Goal: Transaction & Acquisition: Purchase product/service

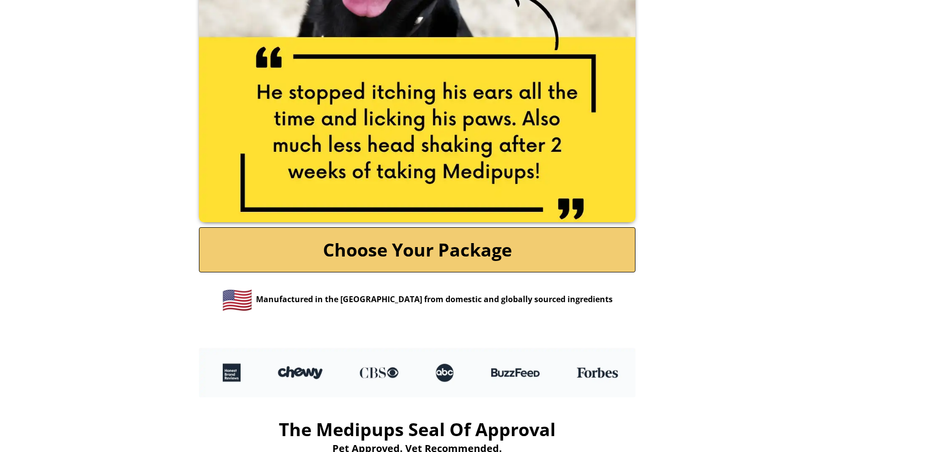
scroll to position [2026, 0]
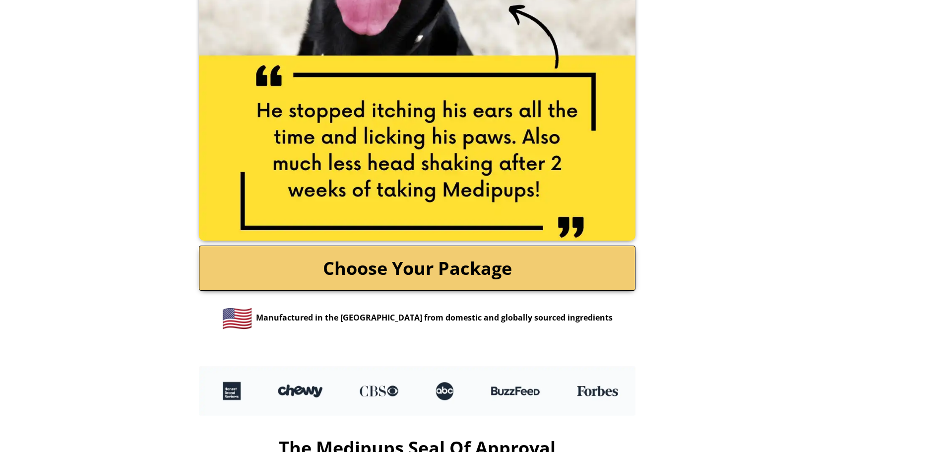
click at [499, 255] on link "Choose Your Package" at bounding box center [417, 267] width 436 height 45
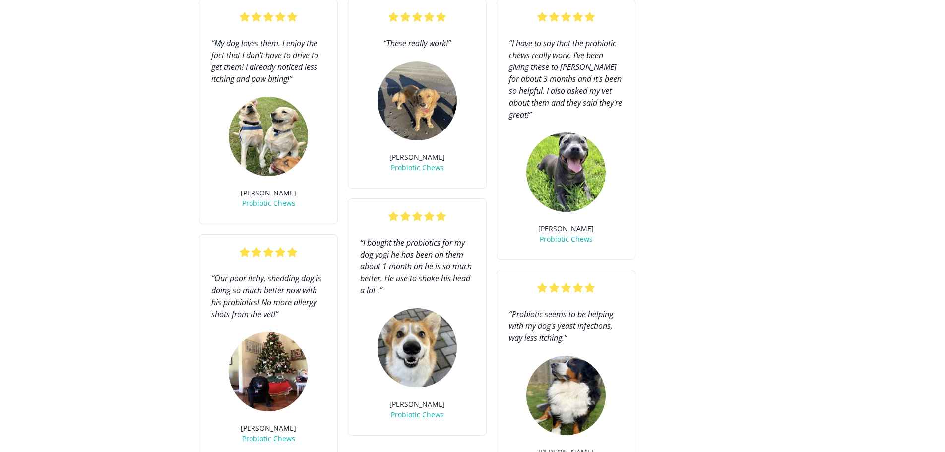
scroll to position [2769, 0]
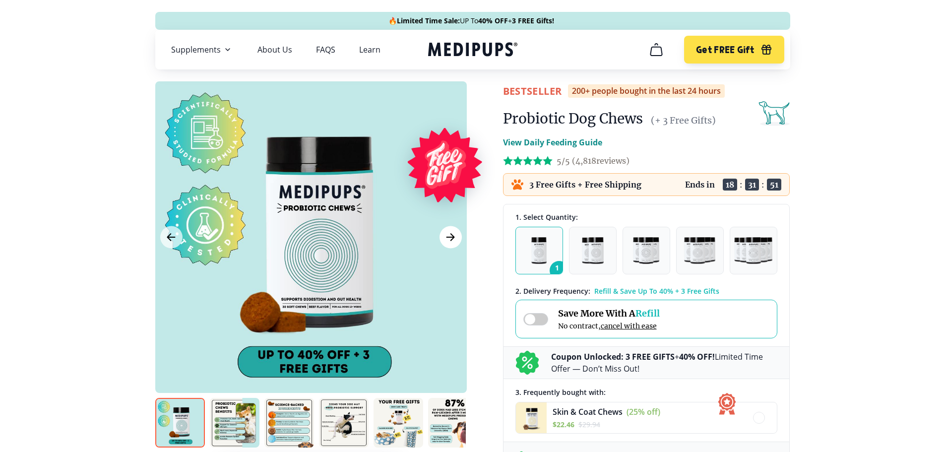
click at [449, 237] on icon "Next Image" at bounding box center [450, 237] width 7 height 7
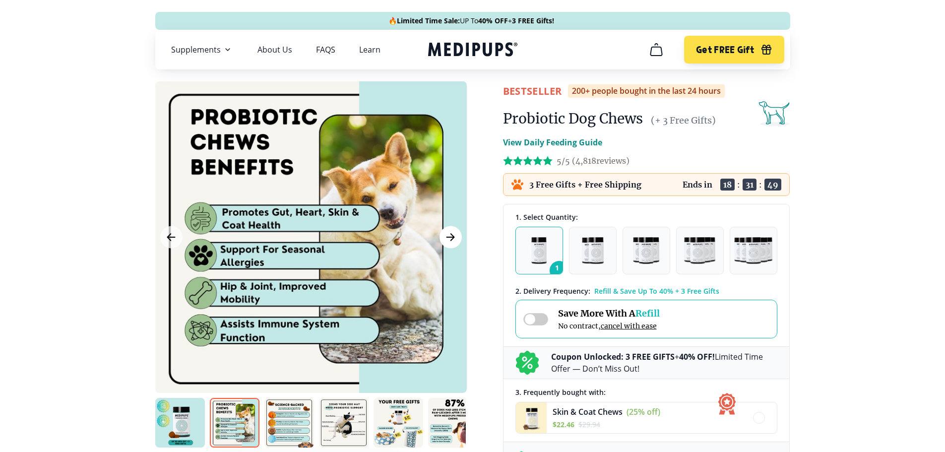
click at [449, 237] on icon "Next Image" at bounding box center [450, 237] width 7 height 7
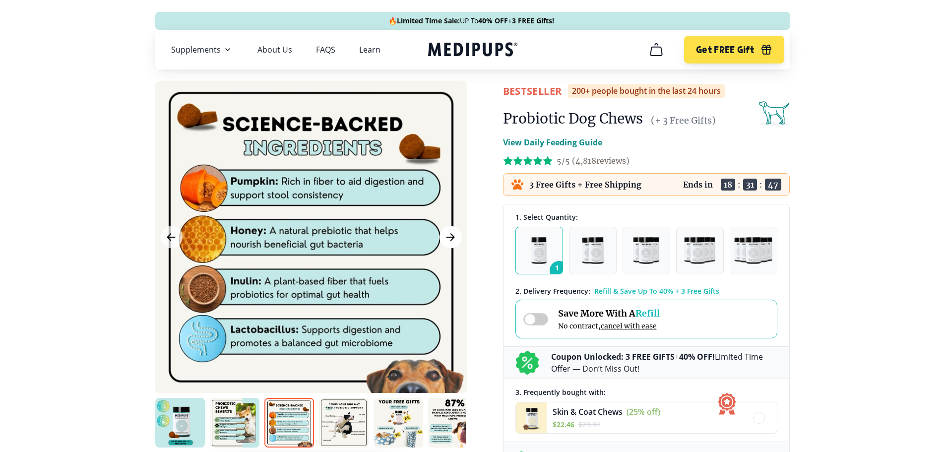
click at [449, 237] on icon "Next Image" at bounding box center [450, 237] width 7 height 7
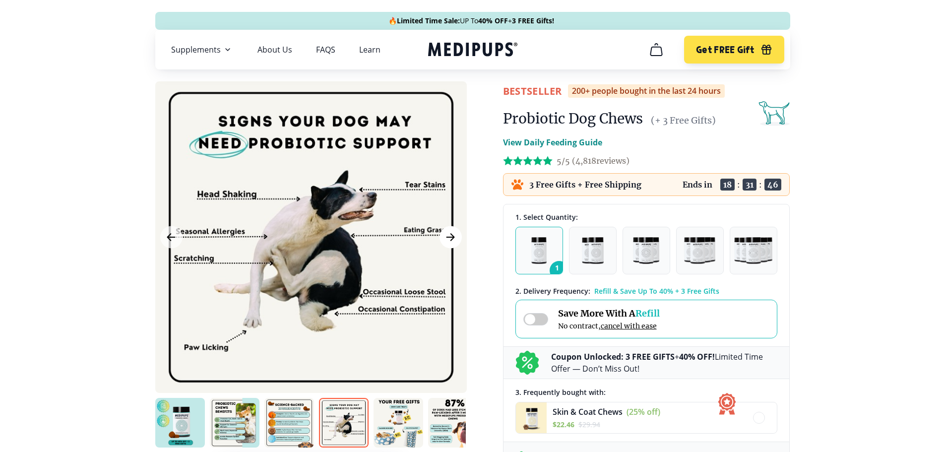
click at [449, 237] on icon "Next Image" at bounding box center [450, 237] width 7 height 7
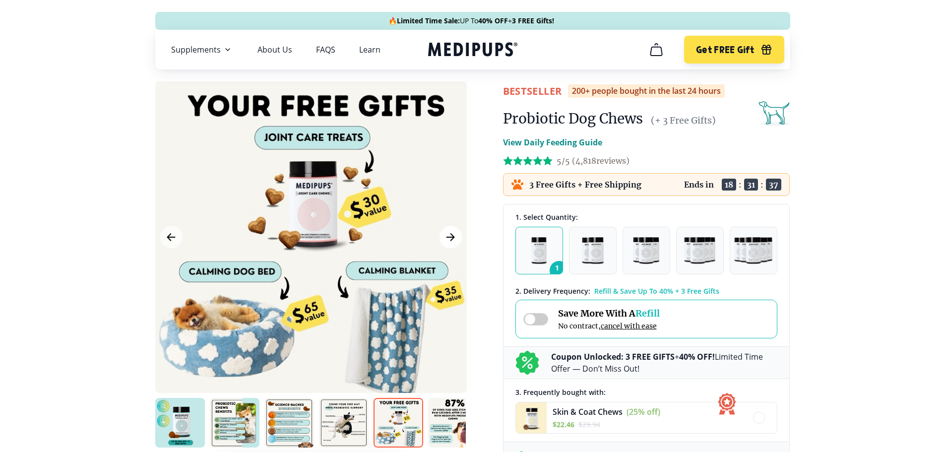
click at [449, 237] on icon "Next Image" at bounding box center [450, 237] width 7 height 7
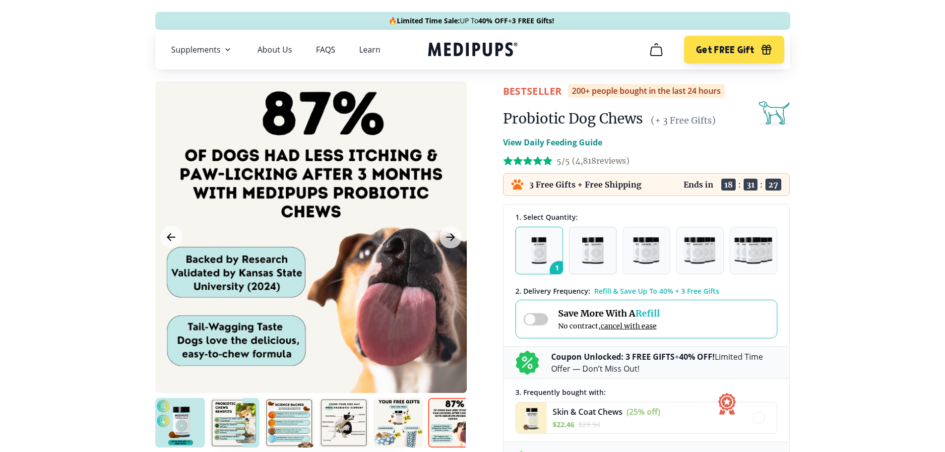
click at [586, 252] on img "button" at bounding box center [593, 250] width 22 height 27
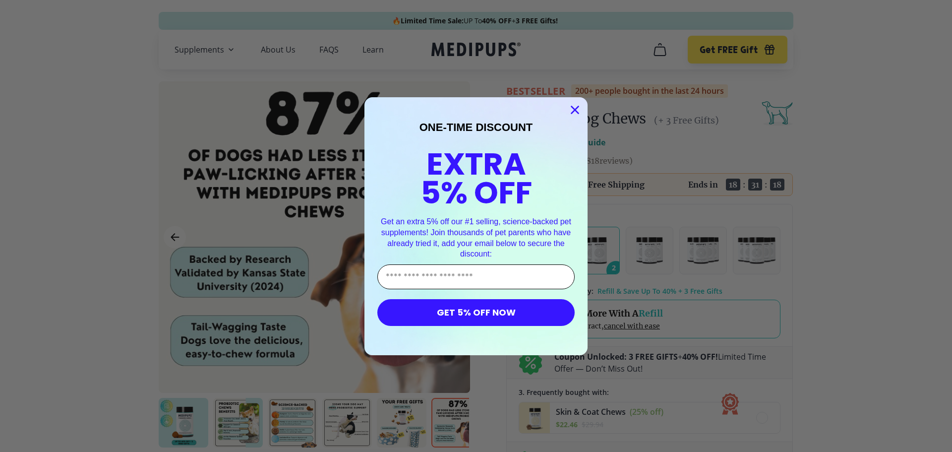
click at [474, 276] on input "Enter Your Email Address" at bounding box center [475, 276] width 197 height 25
type input "**********"
click at [476, 315] on button "GET 5% OFF NOW" at bounding box center [475, 312] width 197 height 27
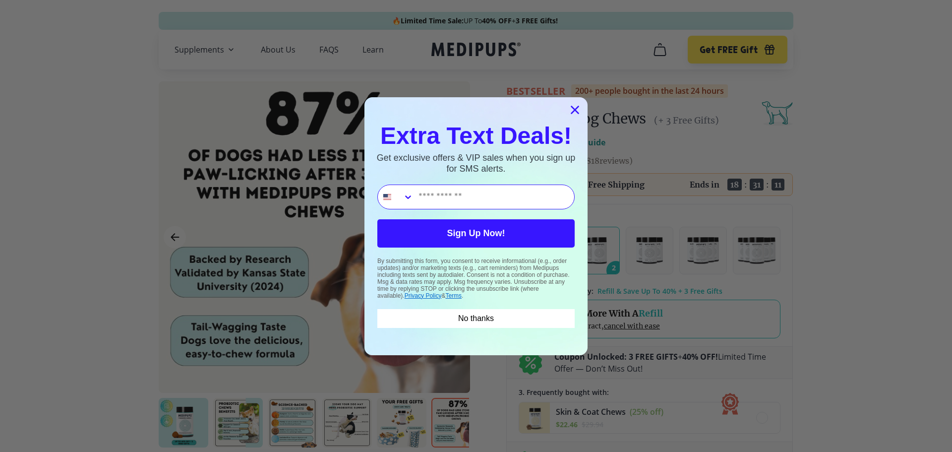
click at [572, 108] on icon "Close dialog" at bounding box center [575, 109] width 7 height 7
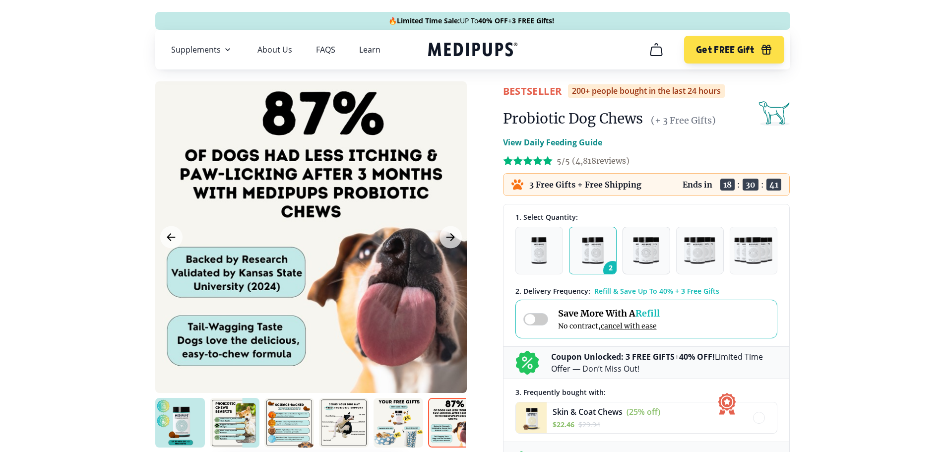
click at [650, 261] on img "button" at bounding box center [646, 250] width 27 height 27
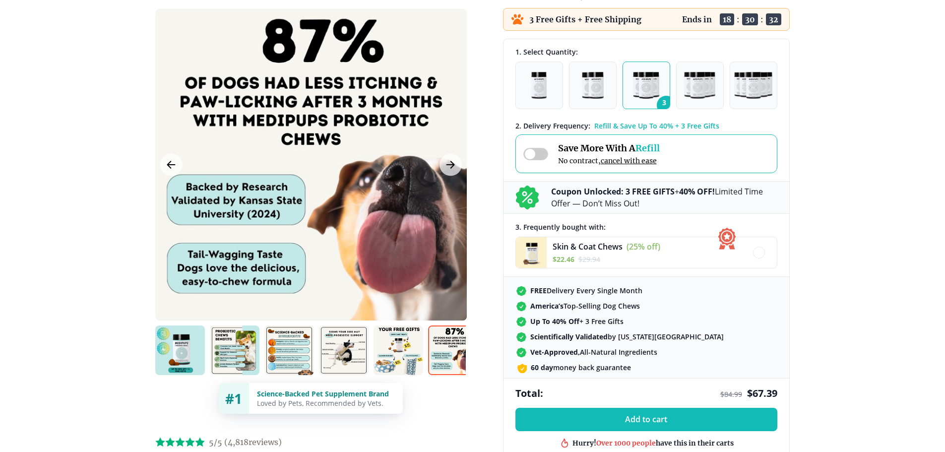
scroll to position [160, 0]
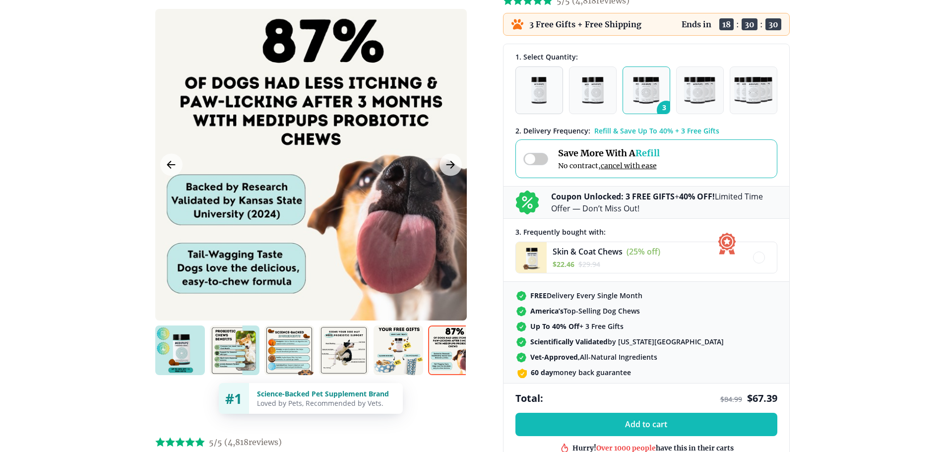
click at [546, 95] on button "1" at bounding box center [539, 90] width 48 height 48
click at [594, 96] on img "button" at bounding box center [593, 90] width 22 height 27
click at [643, 93] on img "button" at bounding box center [646, 90] width 27 height 27
click at [702, 97] on img "button" at bounding box center [699, 90] width 31 height 27
click at [760, 95] on img "button" at bounding box center [753, 90] width 38 height 27
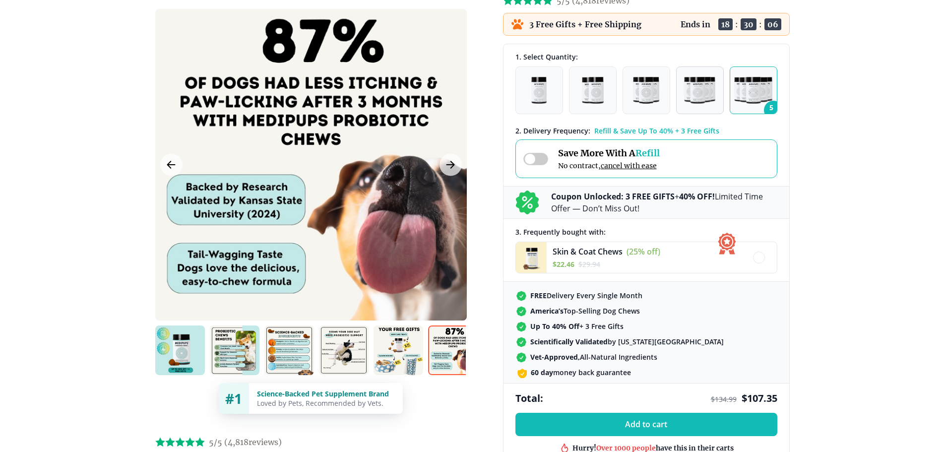
click at [697, 103] on img "button" at bounding box center [699, 90] width 31 height 27
click at [648, 98] on img "button" at bounding box center [646, 90] width 27 height 27
click at [536, 105] on button "1" at bounding box center [539, 90] width 48 height 48
drag, startPoint x: 0, startPoint y: 16, endPoint x: 0, endPoint y: 63, distance: 47.1
